Goal: Task Accomplishment & Management: Manage account settings

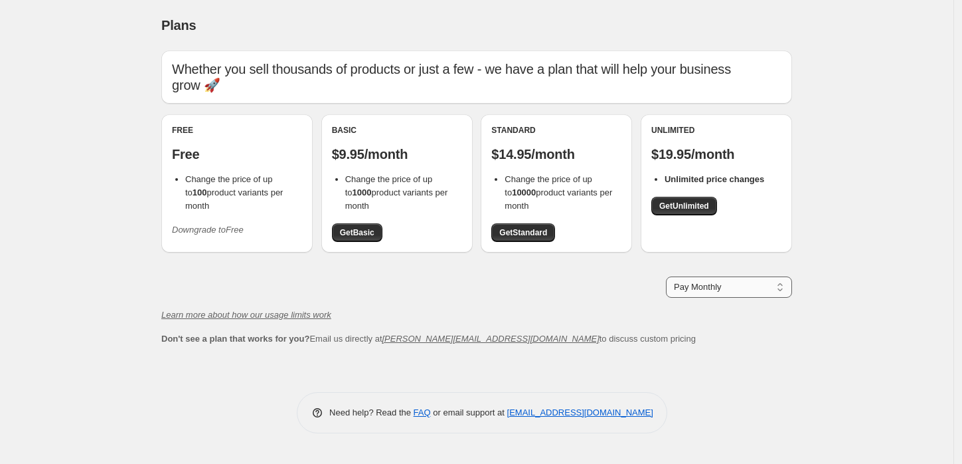
click at [728, 288] on select "Pay Monthly Pay Yearly (Save 16%)" at bounding box center [729, 286] width 126 height 21
click at [666, 276] on select "Pay Monthly Pay Yearly (Save 16%)" at bounding box center [729, 286] width 126 height 21
click at [717, 288] on select "Pay Monthly Pay Yearly (Save 16%)" at bounding box center [729, 286] width 126 height 21
select select "month"
click at [666, 276] on select "Pay Monthly Pay Yearly (Save 16%)" at bounding box center [729, 286] width 126 height 21
